Goal: Task Accomplishment & Management: Complete application form

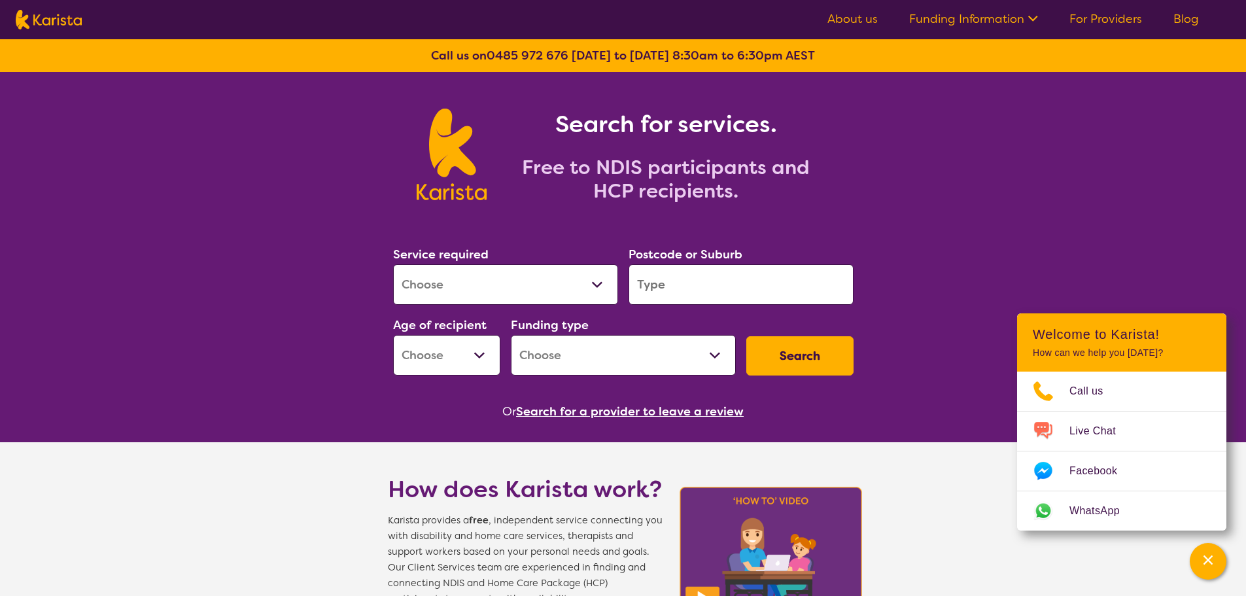
click at [1120, 14] on link "For Providers" at bounding box center [1106, 19] width 73 height 16
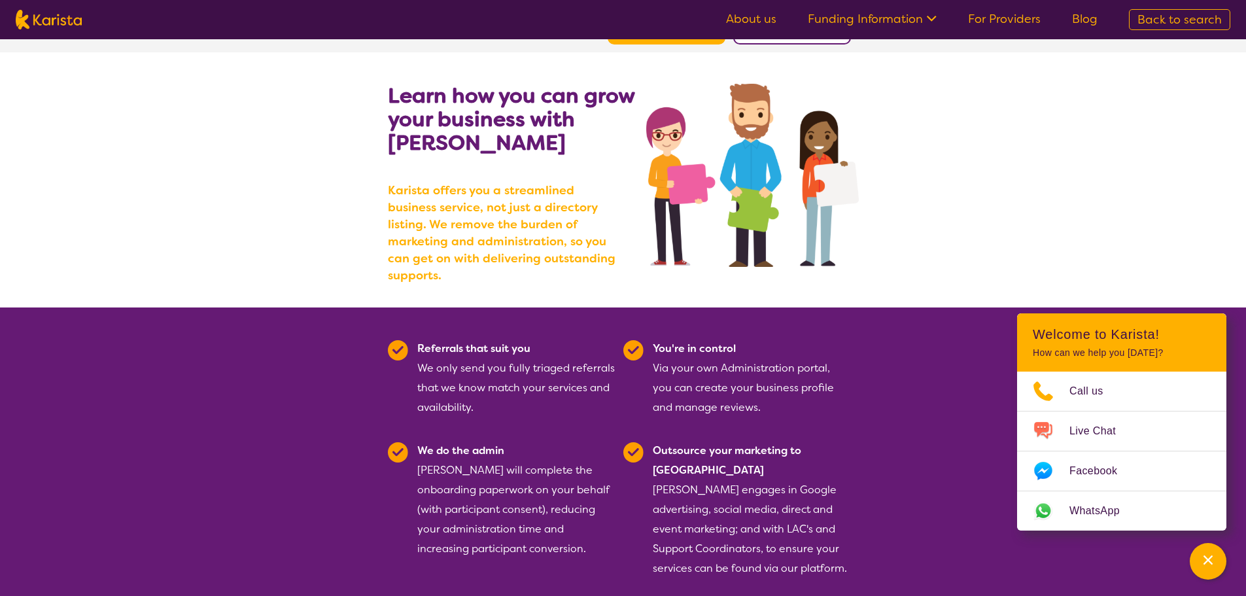
scroll to position [196, 0]
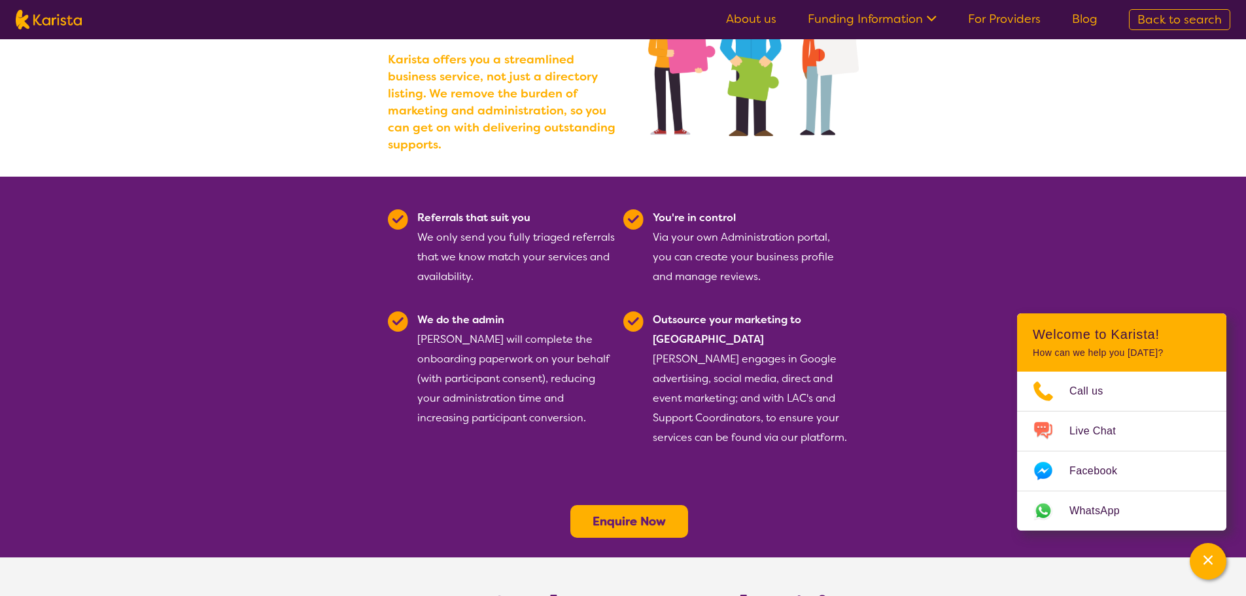
click at [598, 514] on b "Enquire Now" at bounding box center [629, 522] width 73 height 16
